Goal: Transaction & Acquisition: Purchase product/service

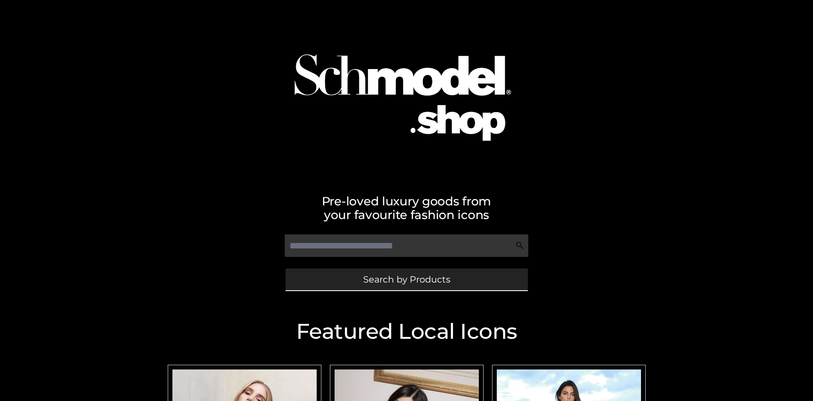
click at [406, 279] on span "Search by Products" at bounding box center [406, 279] width 87 height 9
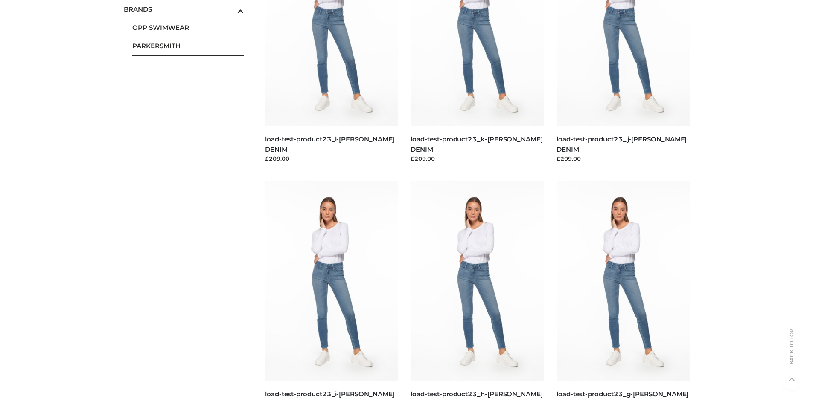
click at [188, 46] on span "PARKERSMITH" at bounding box center [188, 46] width 112 height 10
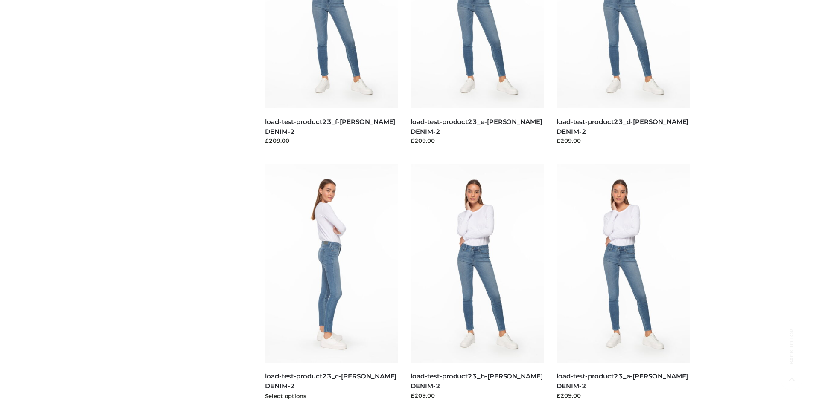
click at [331, 282] on img at bounding box center [331, 263] width 133 height 199
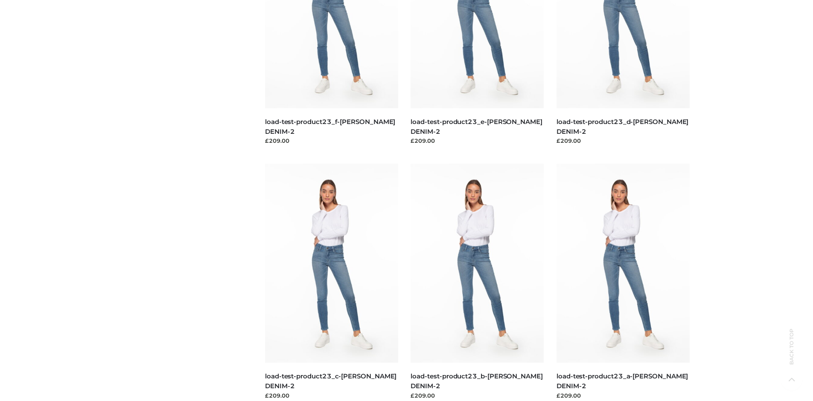
scroll to position [0, 0]
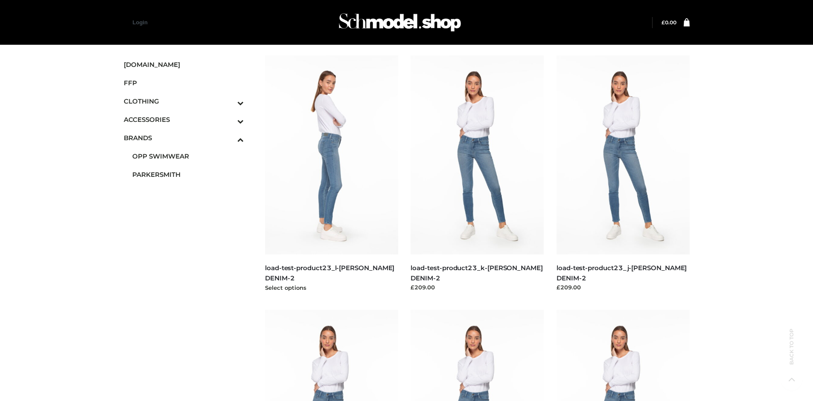
click at [331, 174] on img at bounding box center [331, 154] width 133 height 199
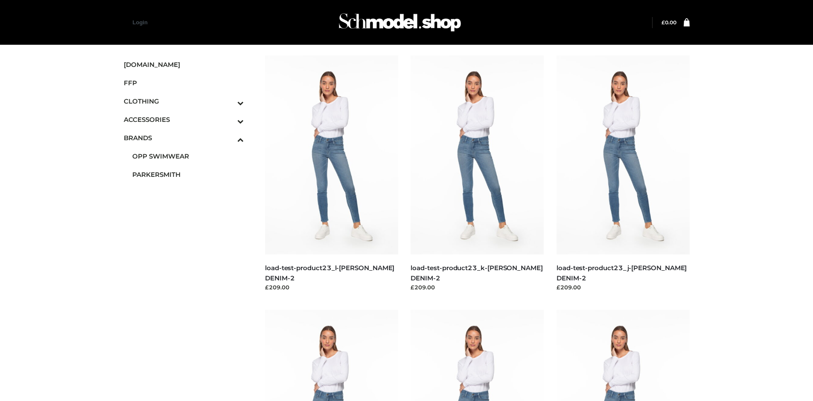
scroll to position [656, 0]
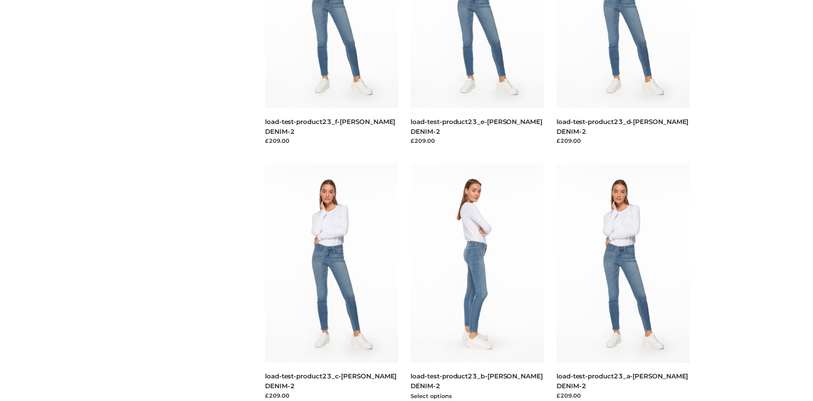
click at [477, 282] on img at bounding box center [476, 263] width 133 height 199
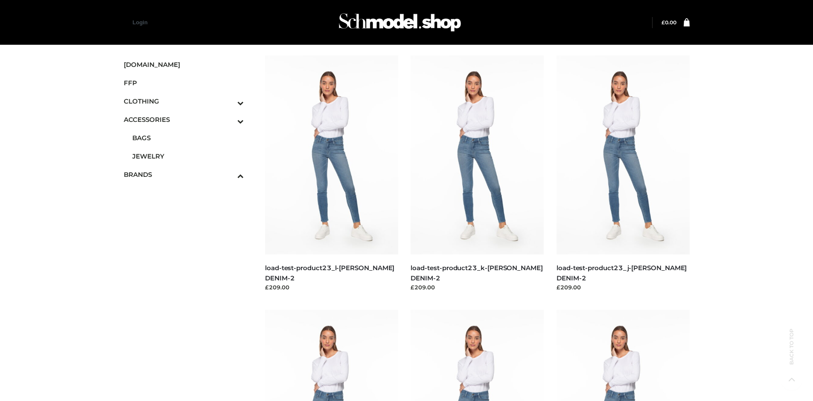
click at [188, 156] on span "JEWELRY" at bounding box center [188, 156] width 112 height 10
